Goal: Transaction & Acquisition: Purchase product/service

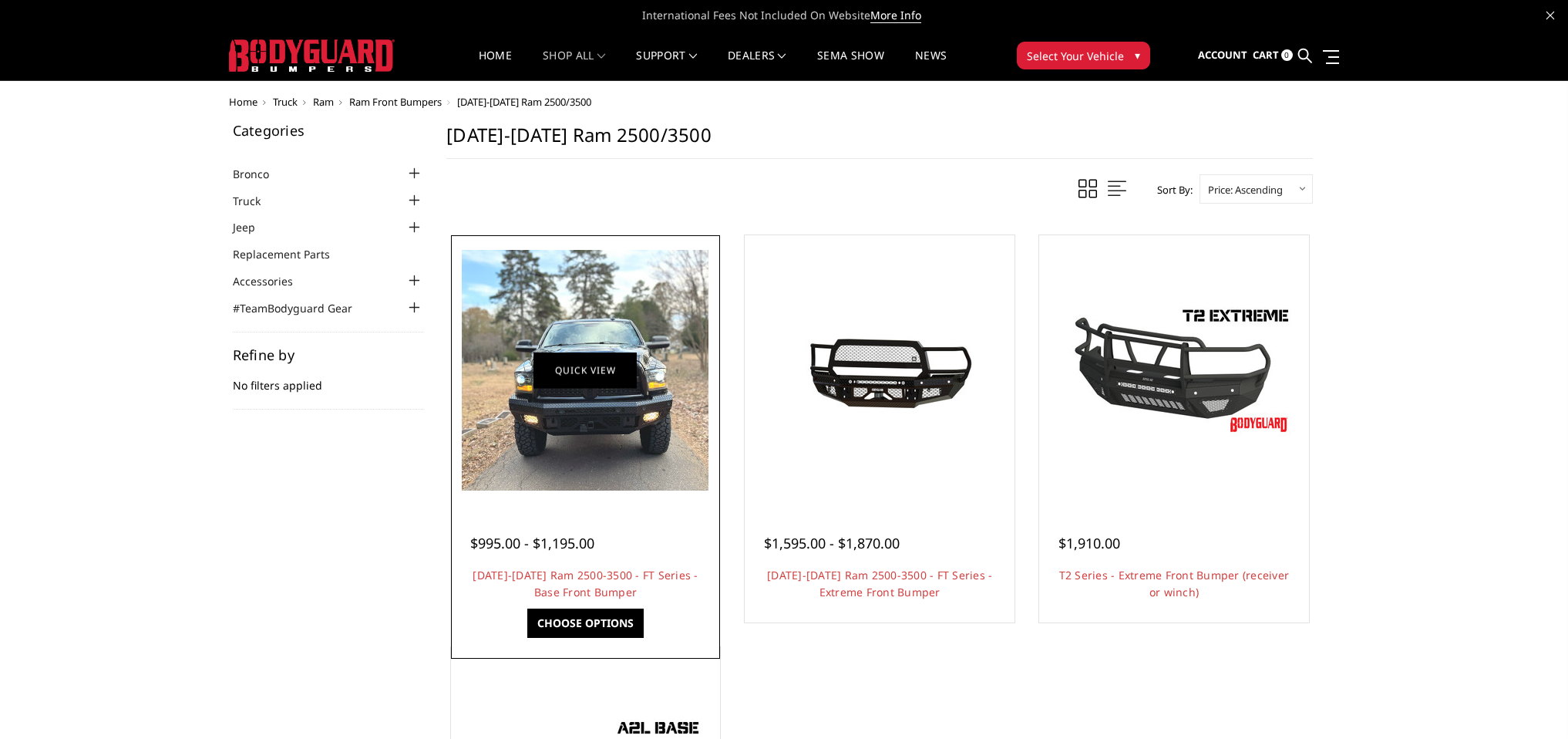
click at [589, 364] on link "Quick view" at bounding box center [585, 370] width 103 height 36
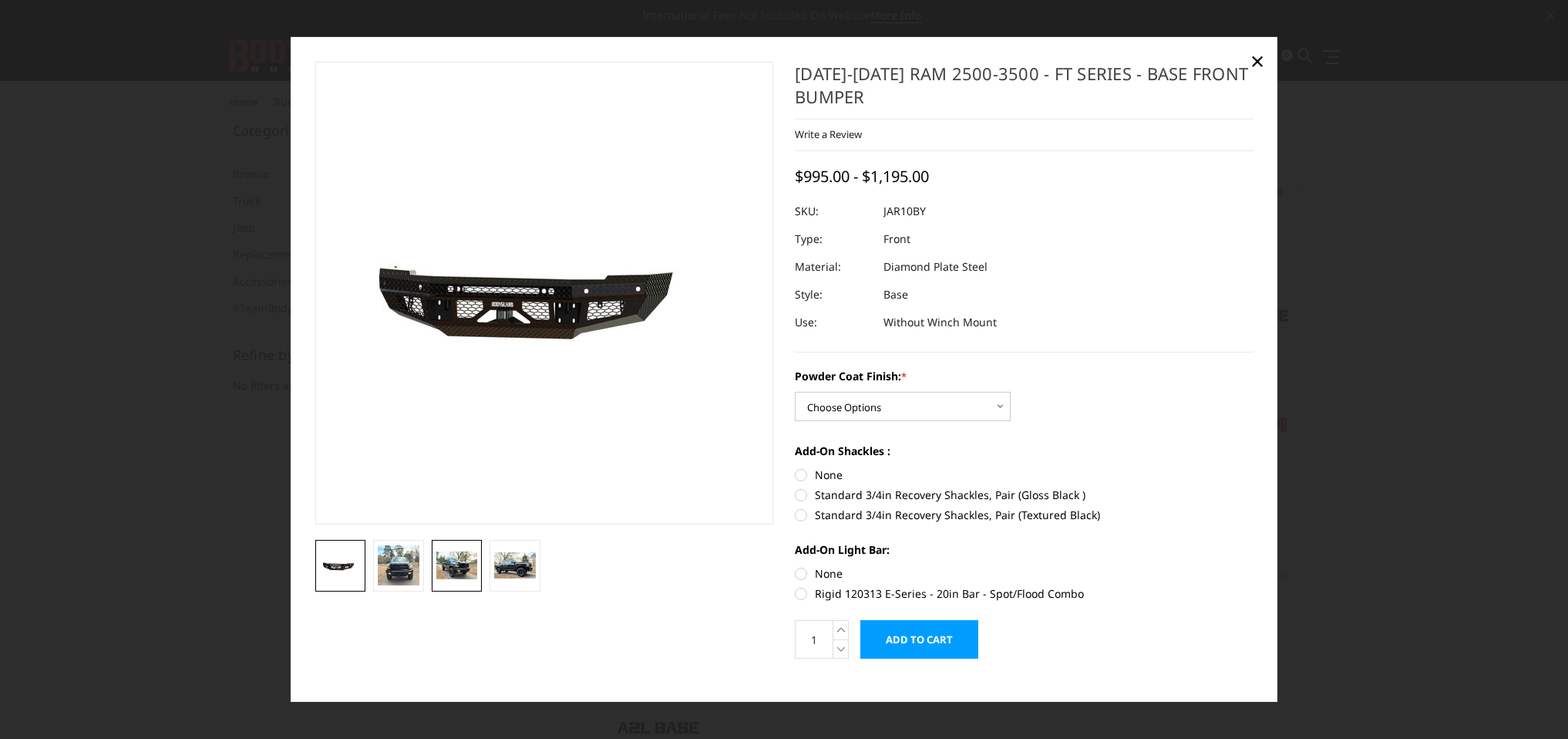
click at [456, 574] on img at bounding box center [457, 565] width 41 height 28
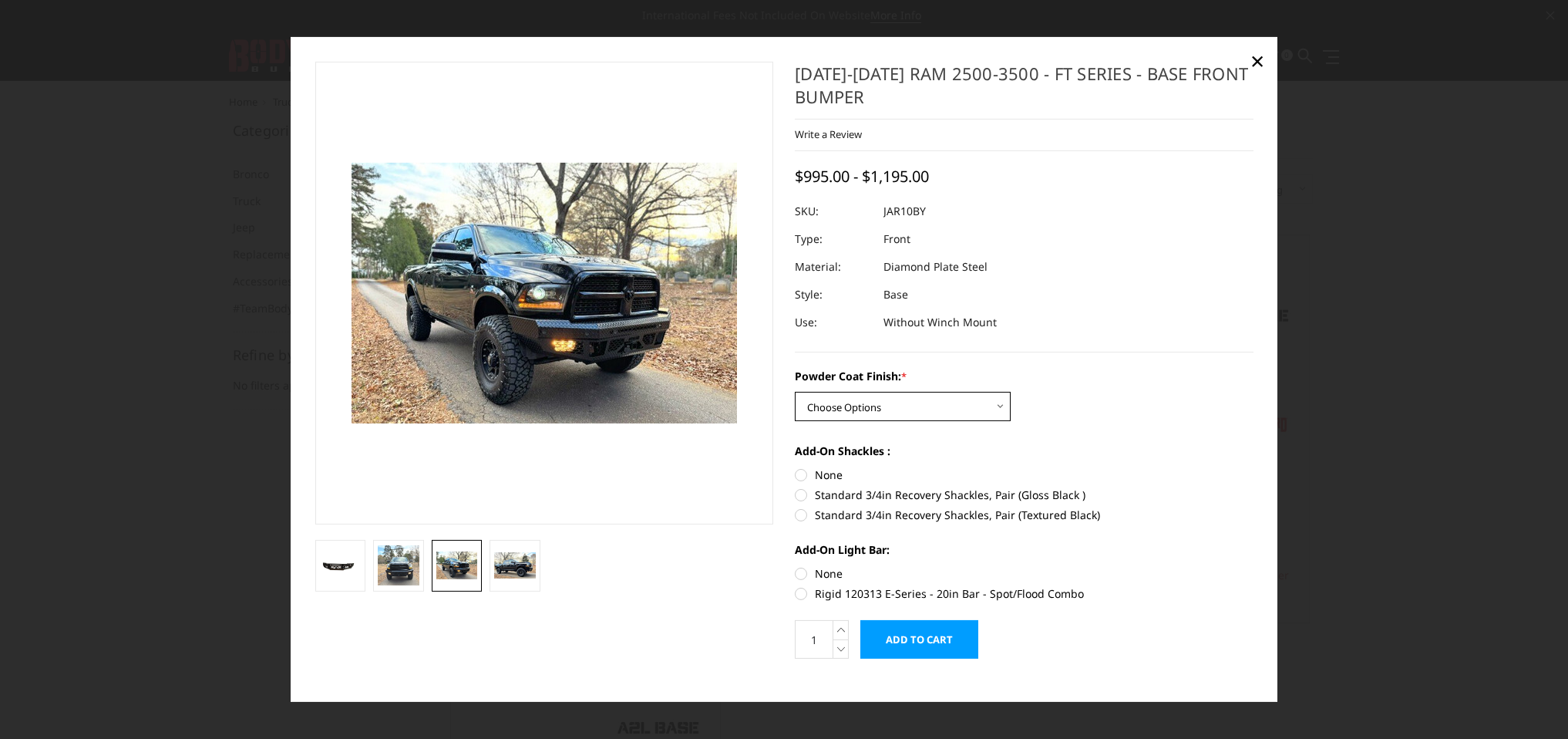
select select "3370"
click at [803, 513] on label "Standard 3/4in Recovery Shackles, Pair (Textured Black)" at bounding box center [1023, 515] width 458 height 16
click at [1254, 487] on input "Standard 3/4in Recovery Shackles, Pair (Textured Black)" at bounding box center [1254, 486] width 1 height 1
radio input "true"
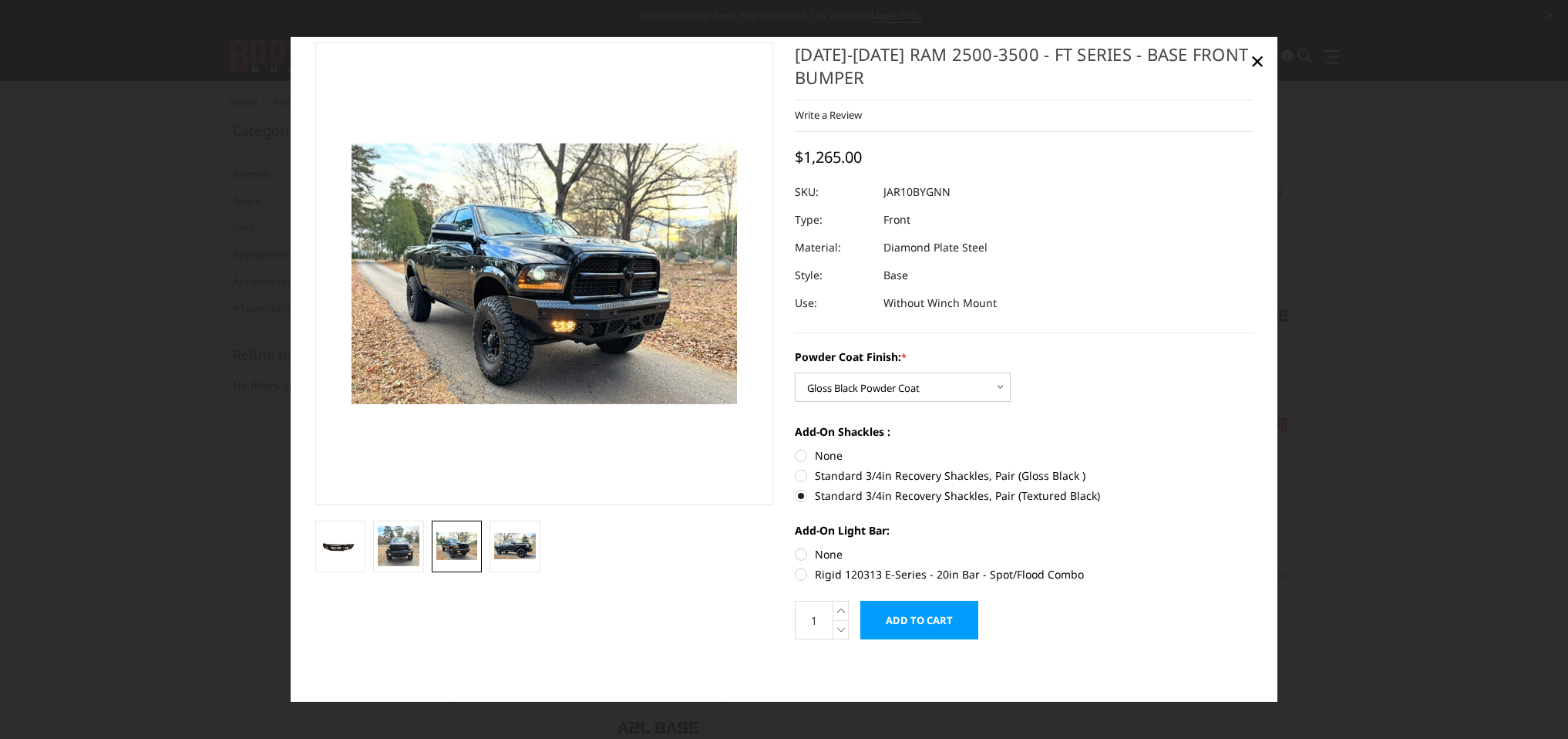
scroll to position [19, 0]
click at [804, 574] on label "Rigid 120313 E-Series - 20in Bar - Spot/Flood Combo" at bounding box center [1023, 574] width 458 height 16
click at [1254, 547] on input "Rigid 120313 E-Series - 20in Bar - Spot/Flood Combo" at bounding box center [1254, 546] width 1 height 1
radio input "true"
click at [522, 547] on img at bounding box center [515, 546] width 41 height 25
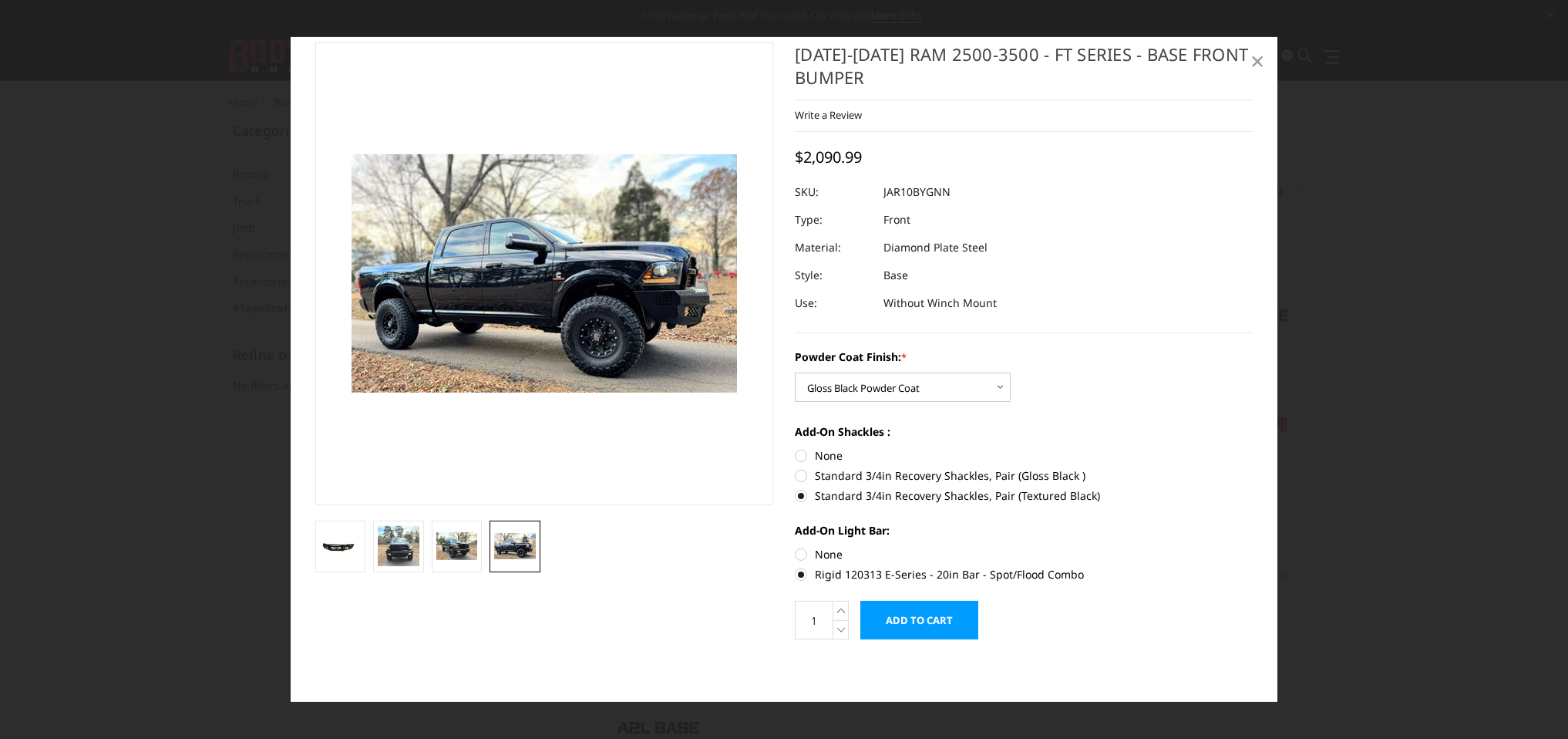
click at [1257, 62] on span "×" at bounding box center [1256, 60] width 13 height 33
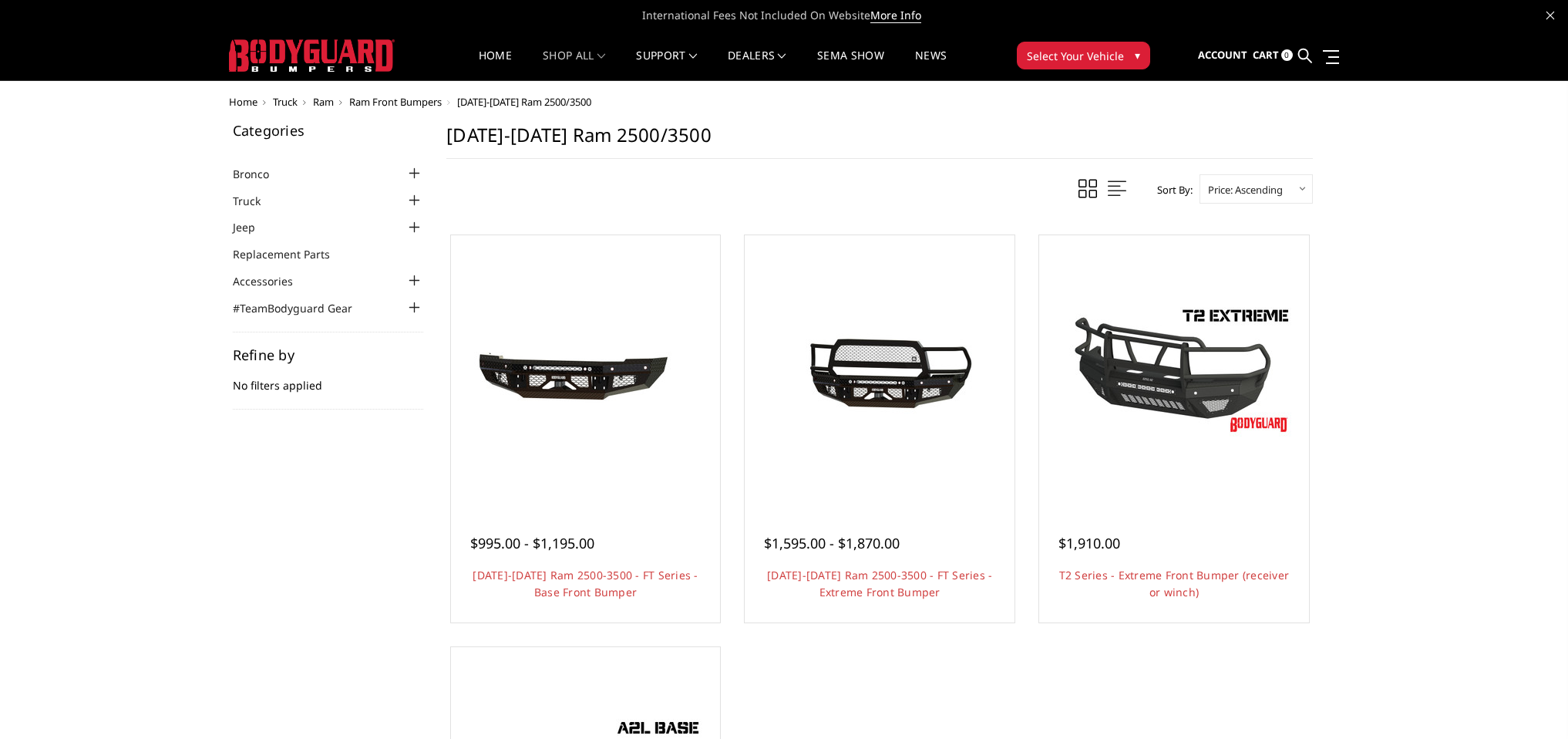
scroll to position [0, 0]
